Goal: Task Accomplishment & Management: Manage account settings

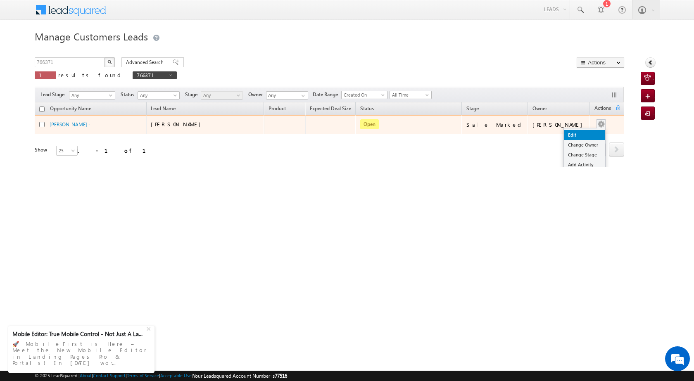
click at [586, 138] on link "Edit" at bounding box center [584, 135] width 41 height 10
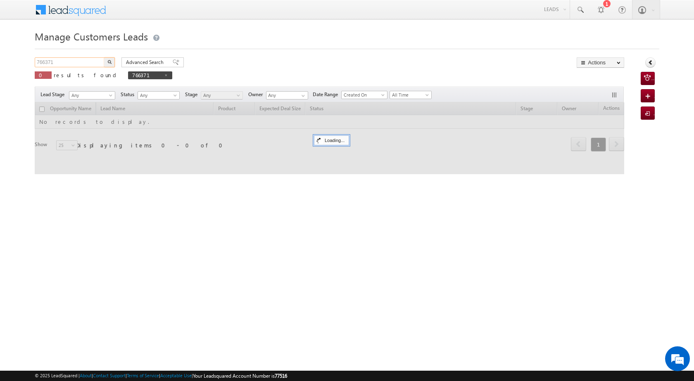
drag, startPoint x: 59, startPoint y: 61, endPoint x: 0, endPoint y: 48, distance: 60.1
click at [0, 48] on body "Menu Satyam Saroj sitar a2@ks erve." at bounding box center [347, 117] width 694 height 234
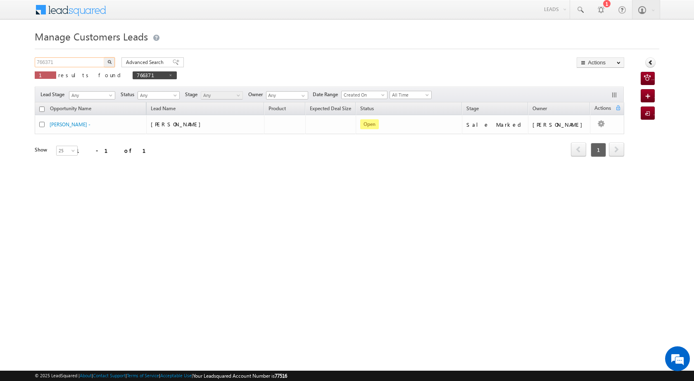
paste input "75719"
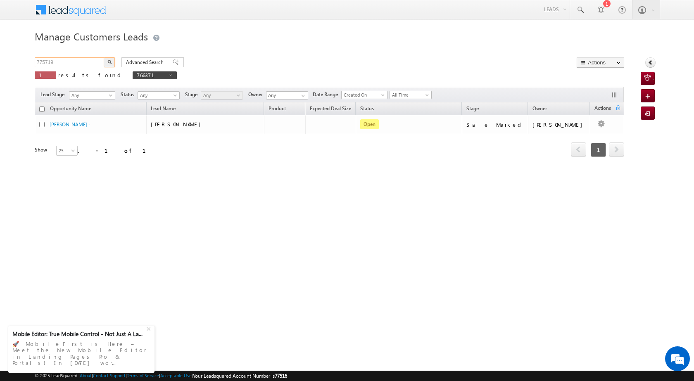
type input "775719"
click at [112, 62] on button "button" at bounding box center [109, 62] width 11 height 10
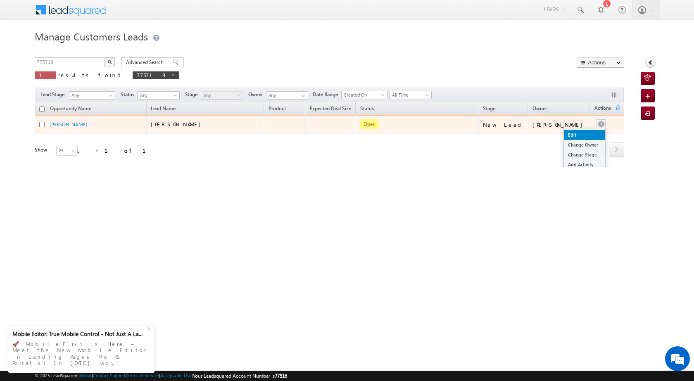
click at [578, 136] on link "Edit" at bounding box center [584, 135] width 41 height 10
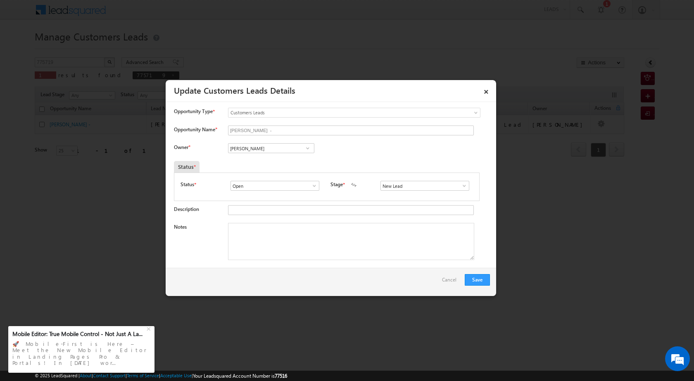
click at [307, 148] on span at bounding box center [308, 148] width 8 height 7
click at [308, 148] on span at bounding box center [308, 148] width 8 height 7
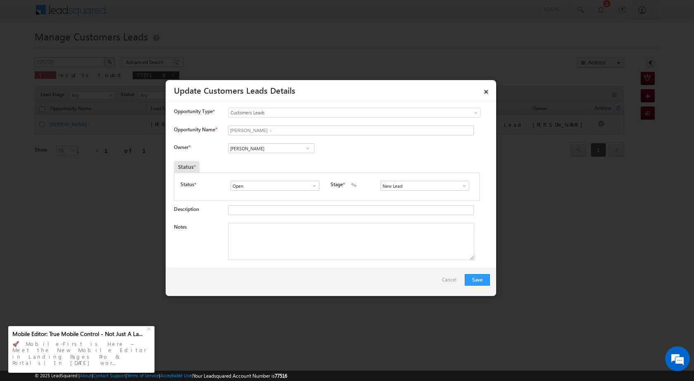
click at [308, 148] on span at bounding box center [308, 148] width 8 height 7
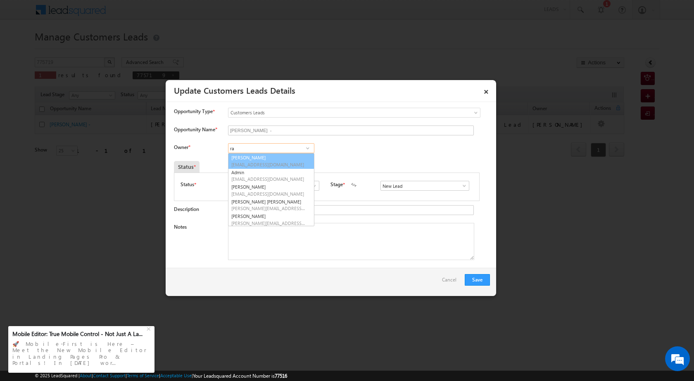
type input "r"
click at [277, 156] on link "Rahul Kumar rahul.kumar1@sgrlimited.in" at bounding box center [271, 161] width 86 height 16
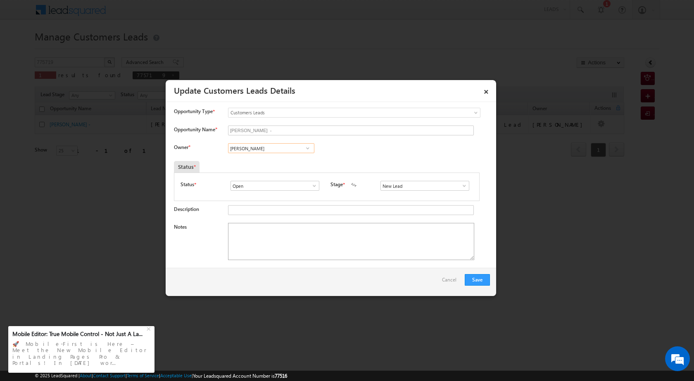
type input "Rahul Kumar"
click at [274, 236] on textarea "Notes" at bounding box center [351, 241] width 246 height 37
paste textarea "775719"
click at [298, 245] on textarea "775719" at bounding box center [351, 241] width 246 height 37
paste textarea "plot vailue 41 plot loan 25 lac down job hole sale busibness income 1 lac incom…"
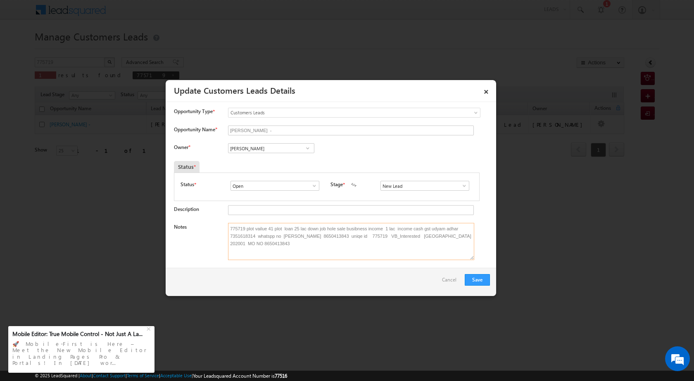
click at [278, 246] on textarea "775719 plot vailue 41 plot loan 25 lac down job hole sale busibness income 1 la…" at bounding box center [351, 241] width 246 height 37
type textarea "775719 plot vailue 41 plot loan 25 lac down job hole sale busibness income 1 la…"
click at [482, 282] on button "Save" at bounding box center [477, 280] width 25 height 12
